Goal: Information Seeking & Learning: Learn about a topic

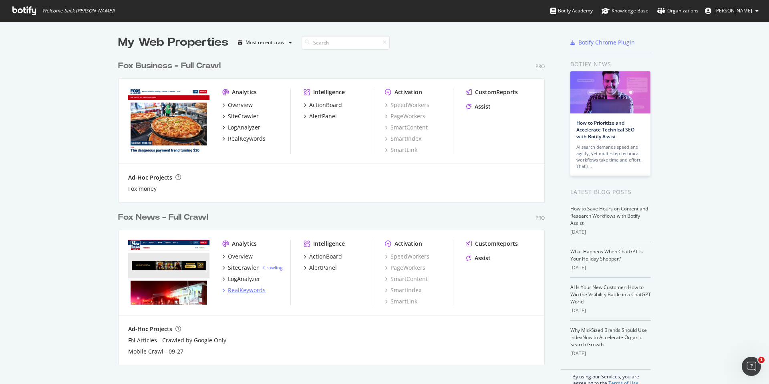
click at [246, 290] on div "RealKeywords" at bounding box center [247, 290] width 38 height 8
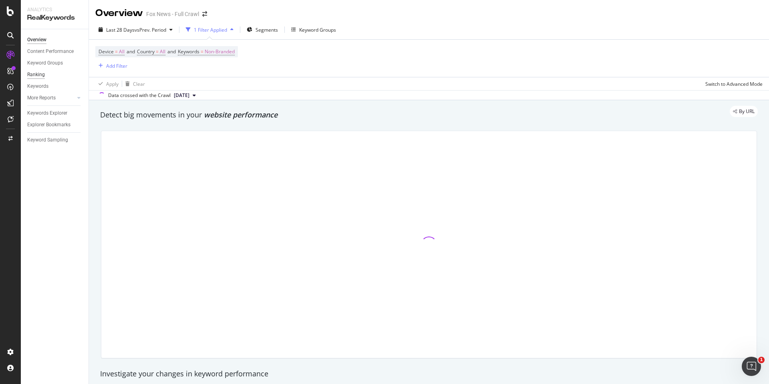
click at [36, 76] on div "Ranking" at bounding box center [36, 75] width 18 height 8
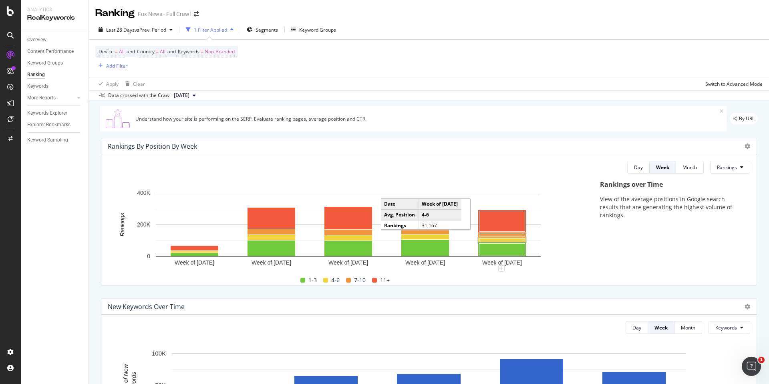
click at [495, 241] on rect "A chart." at bounding box center [503, 240] width 46 height 2
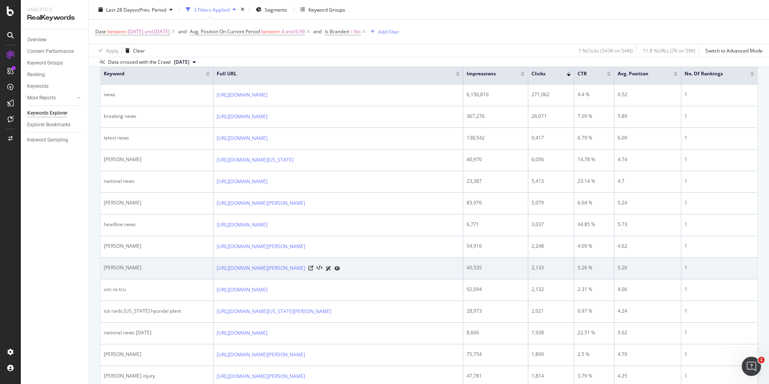
scroll to position [171, 0]
